Goal: Find specific page/section: Find specific page/section

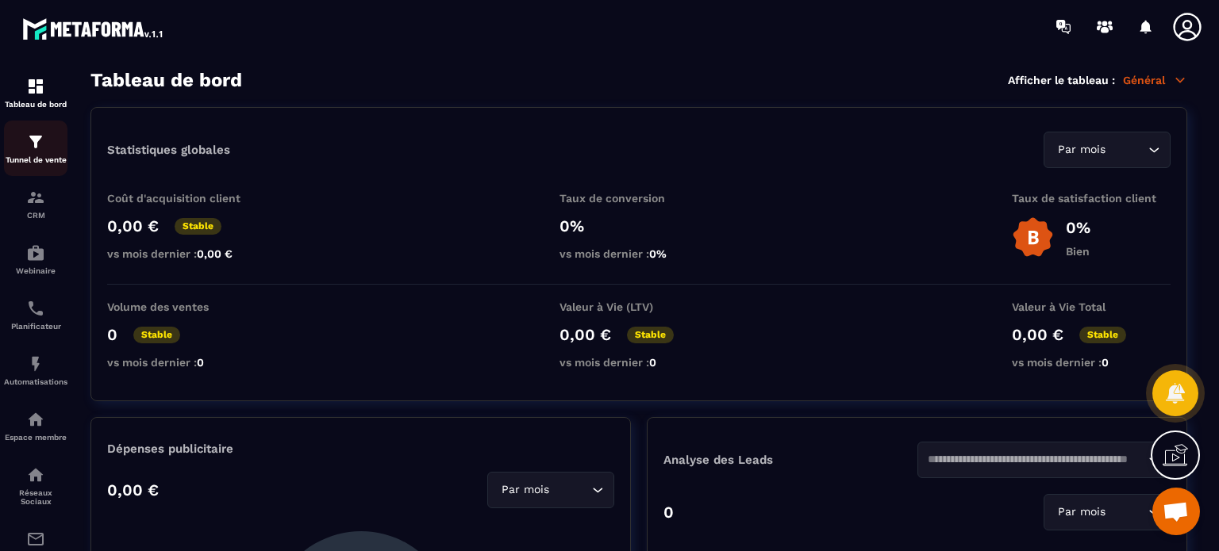
click at [44, 156] on p "Tunnel de vente" at bounding box center [35, 160] width 63 height 9
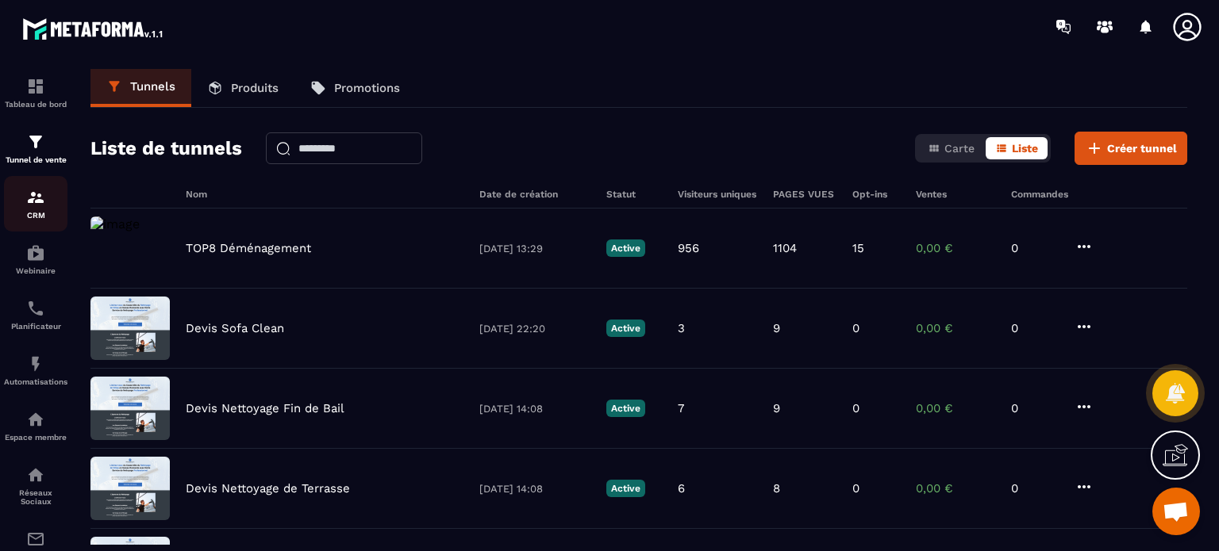
click at [48, 199] on div "CRM" at bounding box center [35, 204] width 63 height 32
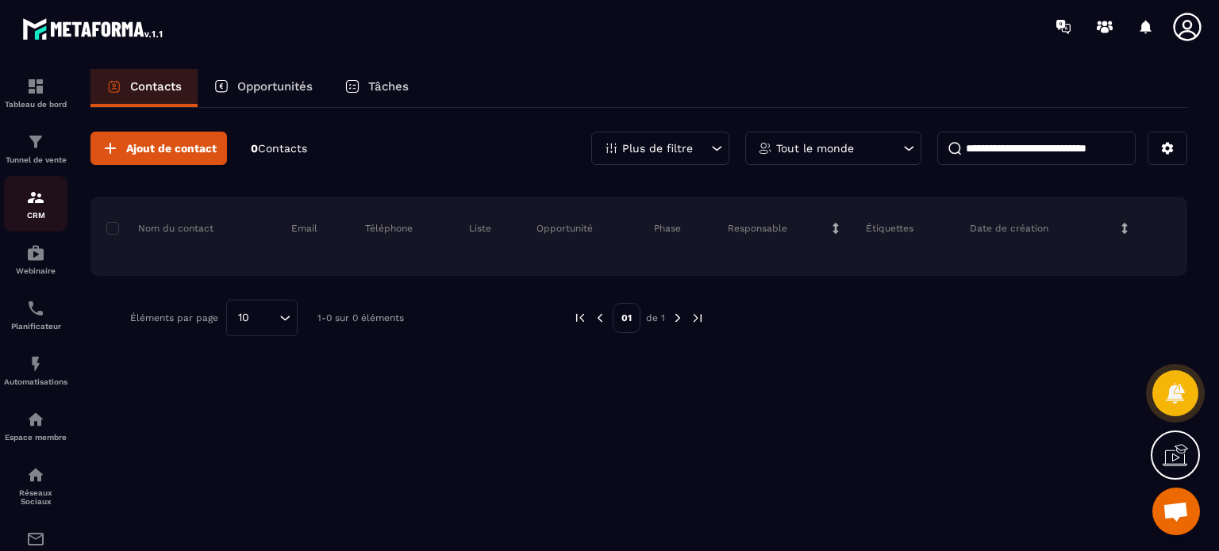
click at [46, 193] on div "CRM" at bounding box center [35, 204] width 63 height 32
click at [49, 167] on link "Tunnel de vente" at bounding box center [35, 149] width 63 height 56
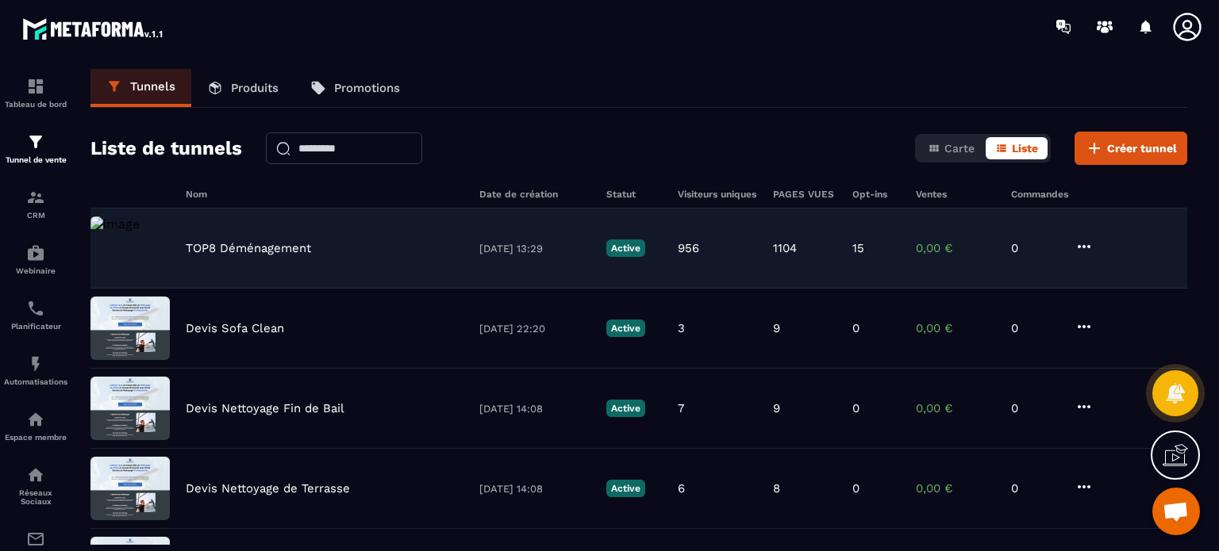
click at [222, 243] on p "TOP8 Déménagement" at bounding box center [248, 248] width 125 height 14
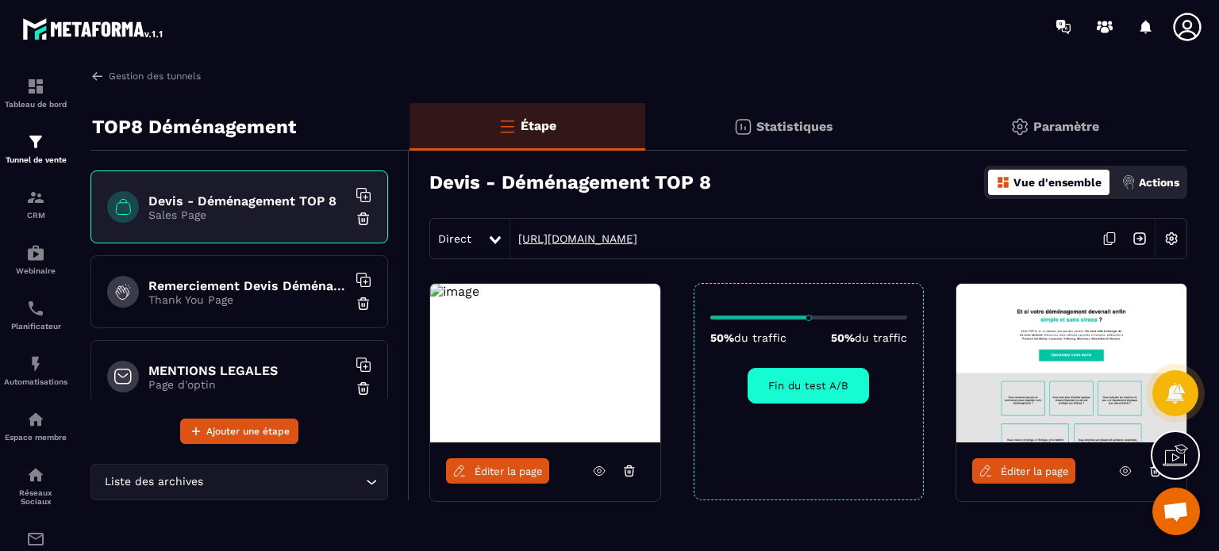
click at [586, 239] on link "[URL][DOMAIN_NAME]" at bounding box center [573, 238] width 127 height 13
click at [30, 212] on p "CRM" at bounding box center [35, 215] width 63 height 9
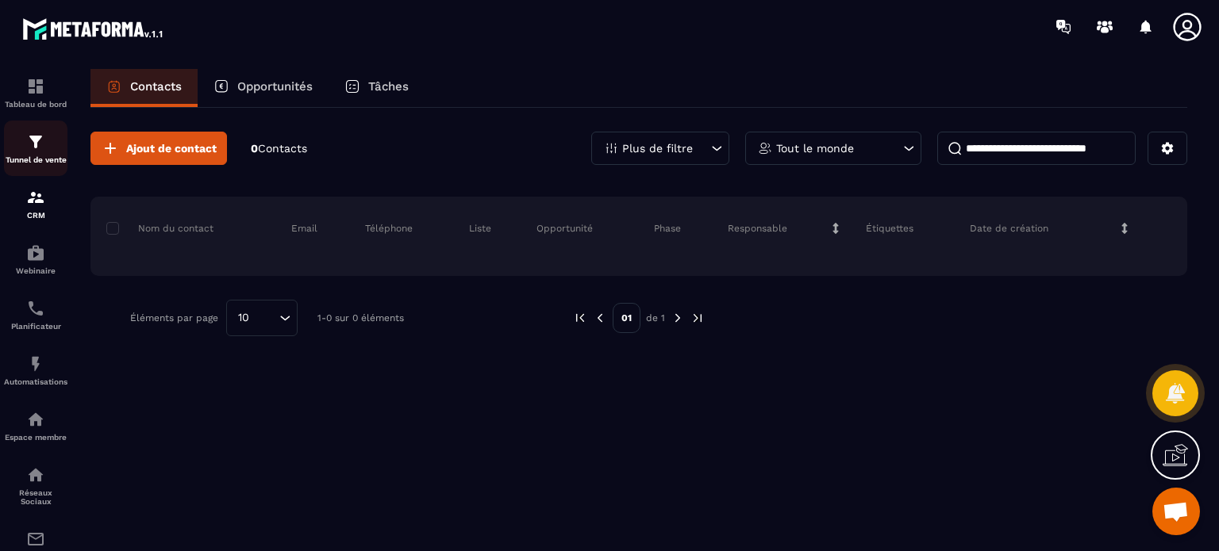
click at [45, 140] on div "Tunnel de vente" at bounding box center [35, 148] width 63 height 32
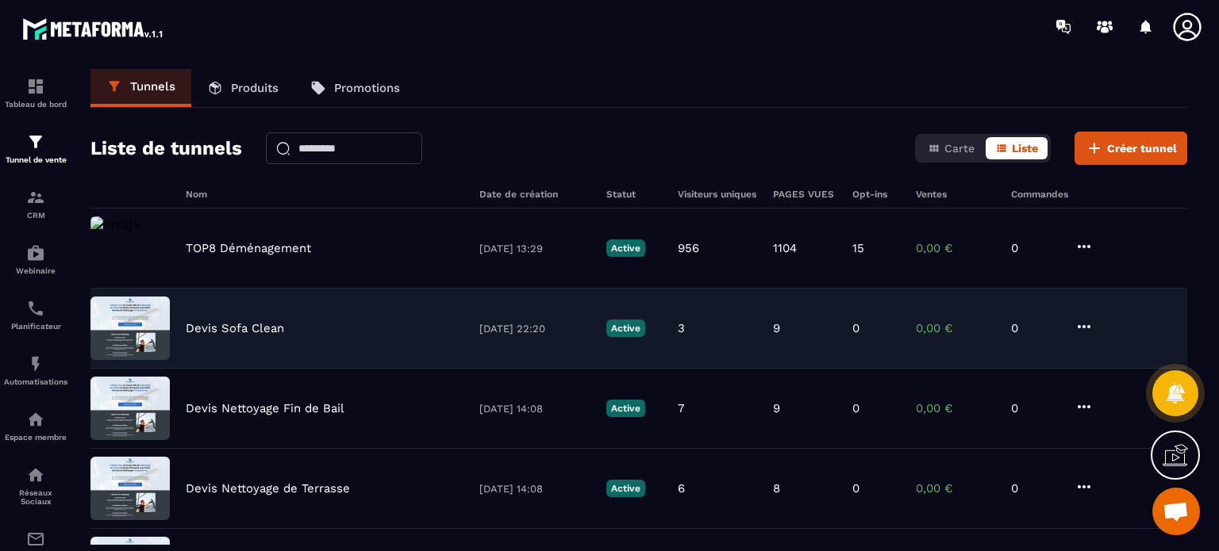
click at [258, 321] on p "Devis Sofa Clean" at bounding box center [235, 328] width 98 height 14
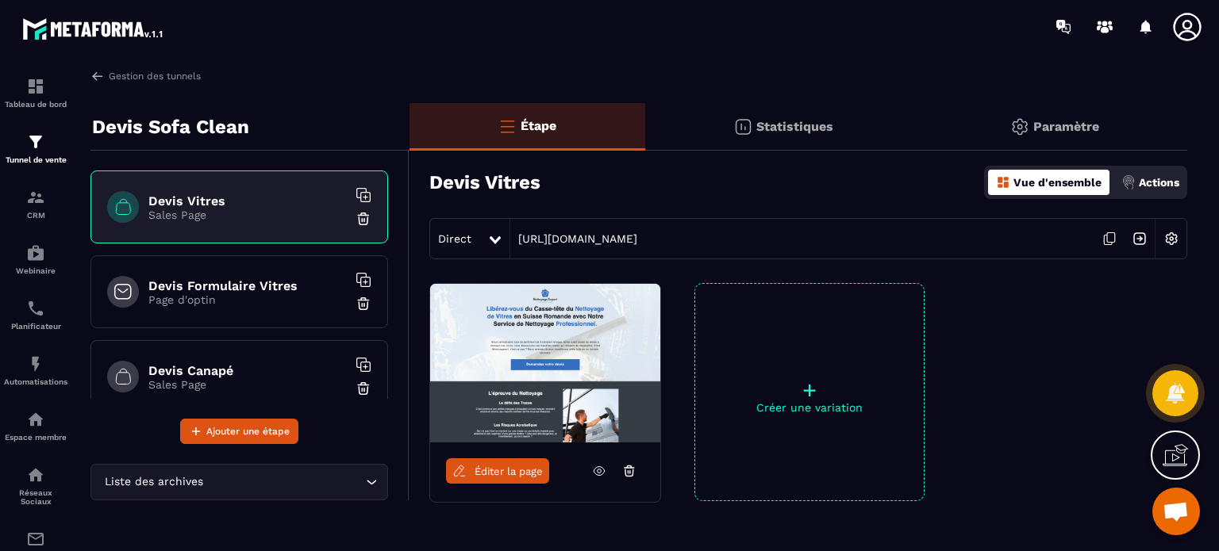
click at [516, 472] on span "Éditer la page" at bounding box center [508, 472] width 68 height 12
